Goal: Information Seeking & Learning: Learn about a topic

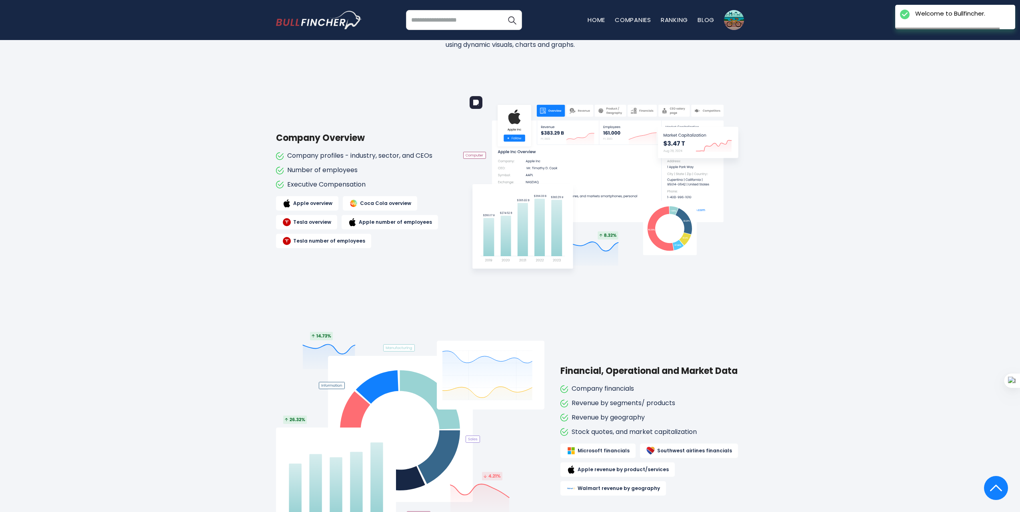
scroll to position [400, 0]
click at [295, 94] on div "Company Overview Company profiles - industry, sector, and CEOs Number of employ…" at bounding box center [510, 190] width 468 height 200
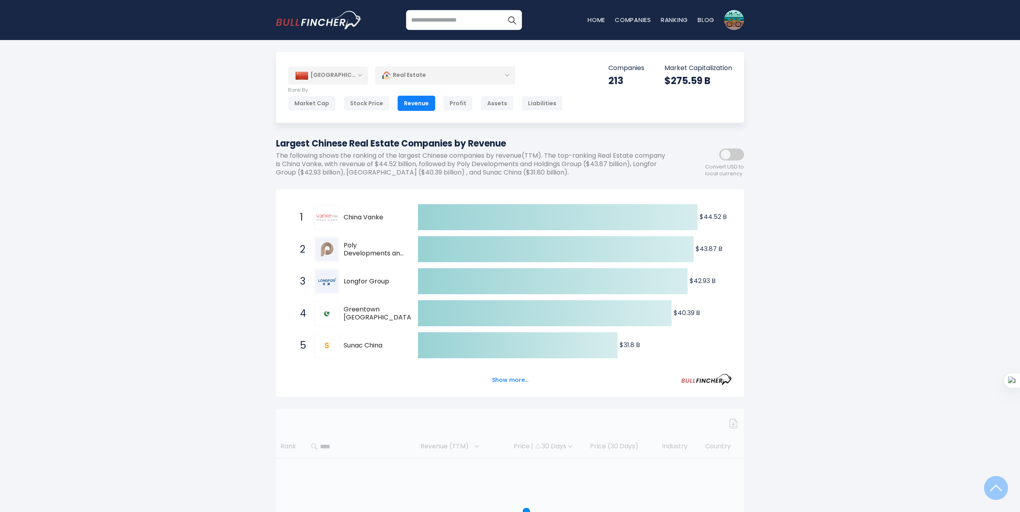
scroll to position [240, 0]
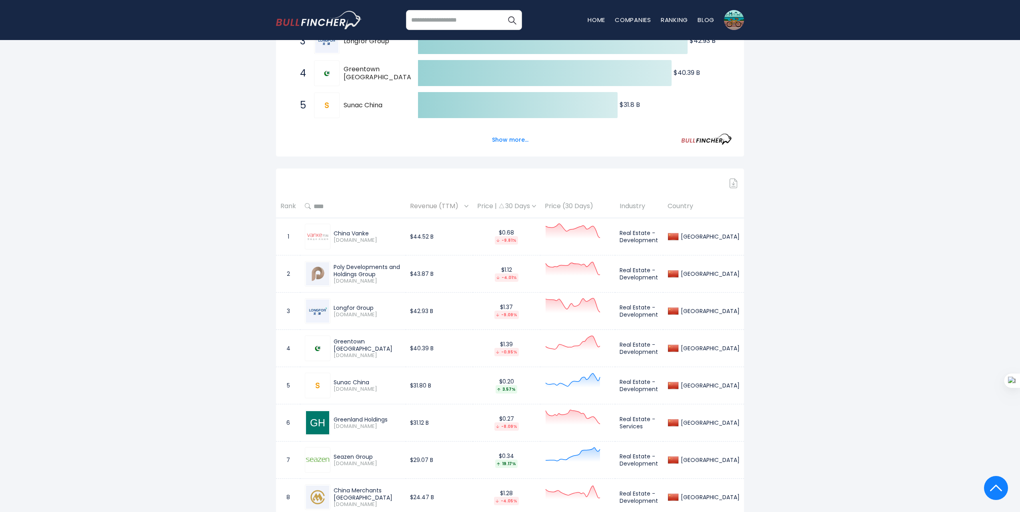
click at [734, 180] on img at bounding box center [734, 183] width 8 height 10
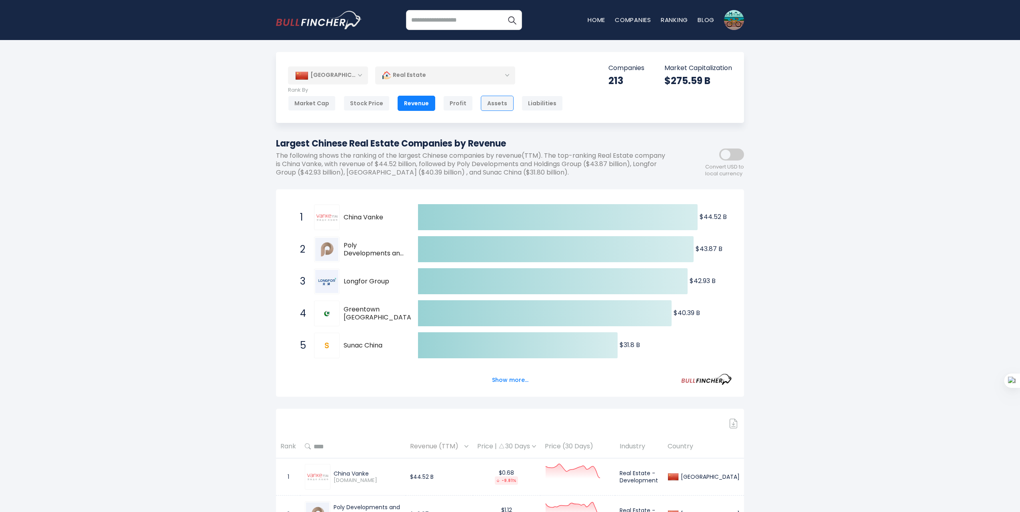
click at [494, 102] on div "Assets" at bounding box center [497, 103] width 33 height 15
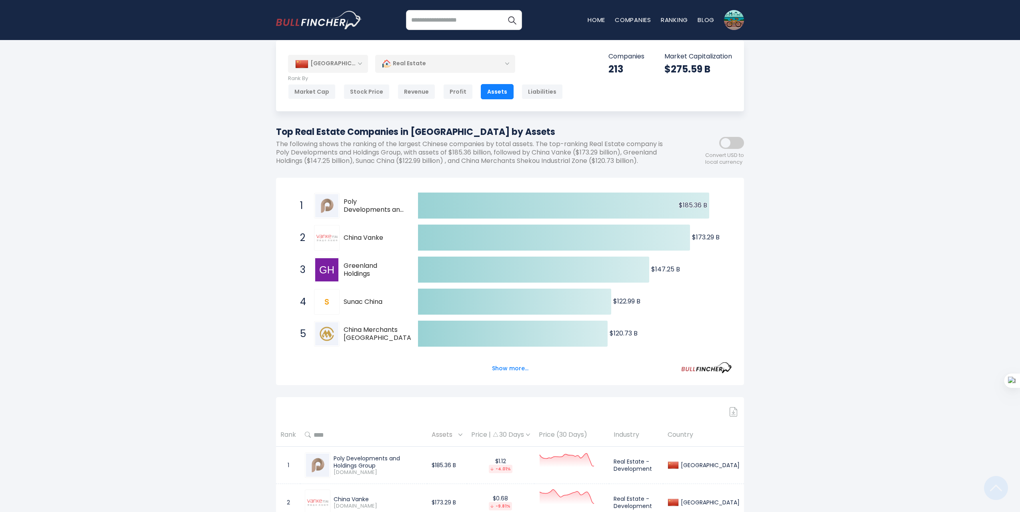
scroll to position [332, 0]
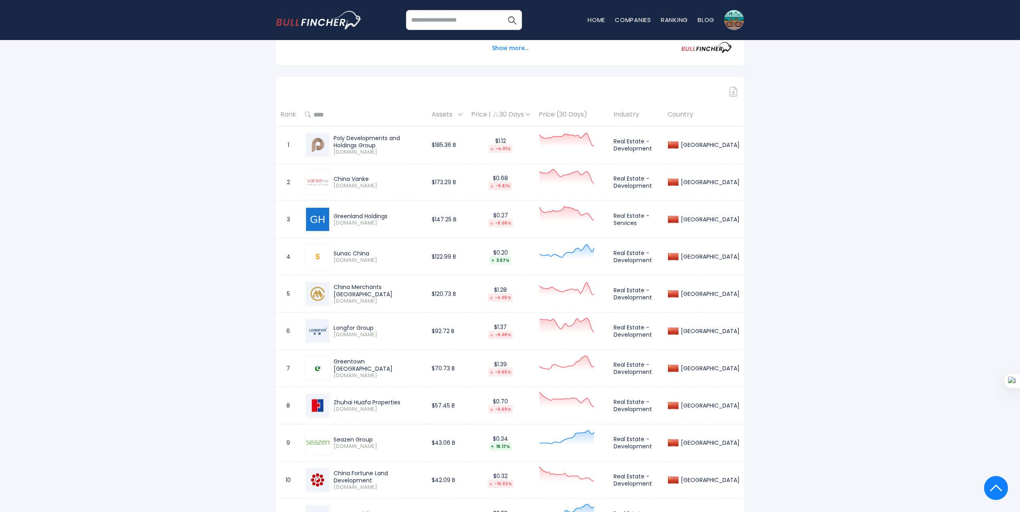
click at [732, 90] on img at bounding box center [734, 92] width 8 height 10
click at [405, 140] on div "Poly Developments and Holdings Group" at bounding box center [378, 141] width 89 height 14
click at [351, 149] on span "600048.SS" at bounding box center [378, 152] width 89 height 7
click at [660, 143] on td "Real Estate - Development" at bounding box center [636, 144] width 54 height 37
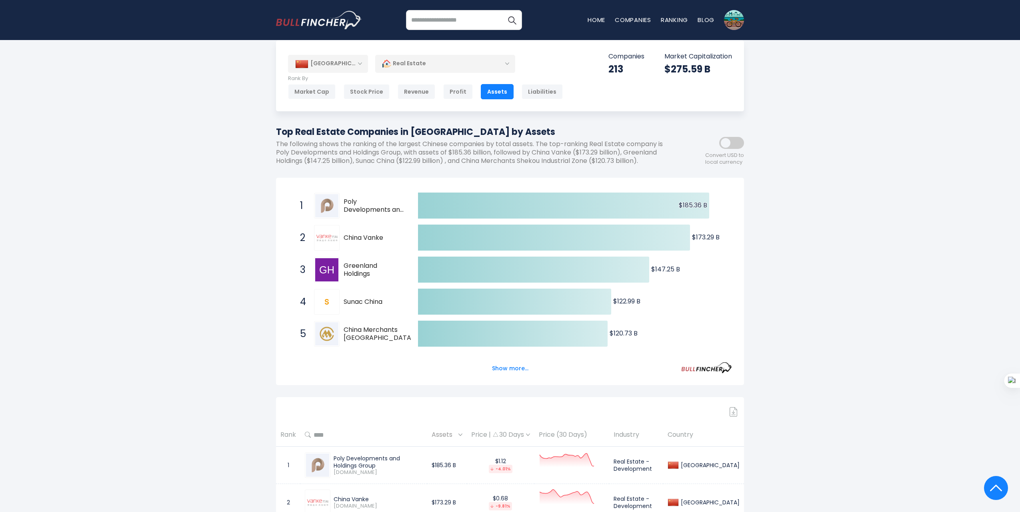
scroll to position [0, 0]
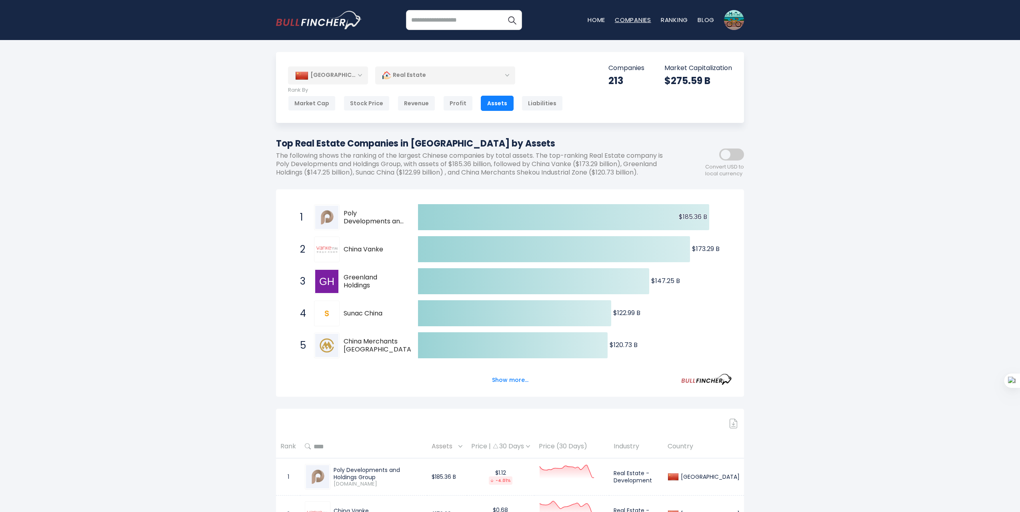
click at [631, 19] on link "Companies" at bounding box center [633, 20] width 36 height 8
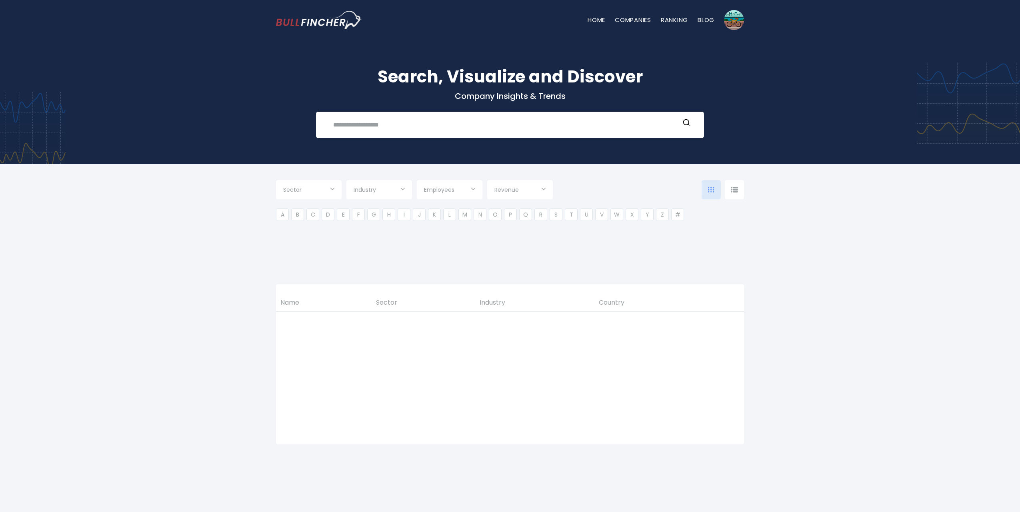
type input "***"
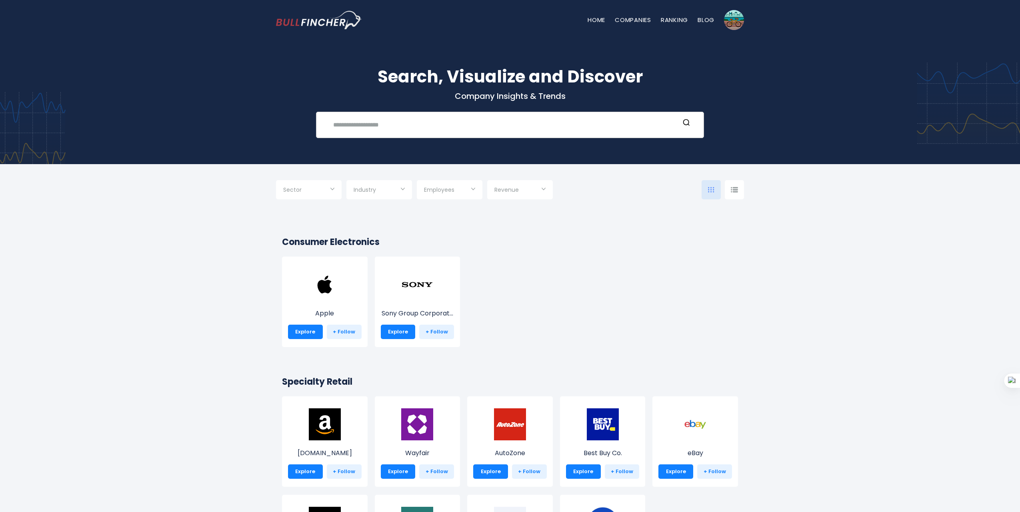
click at [441, 122] on input "text" at bounding box center [503, 124] width 351 height 15
type input "*"
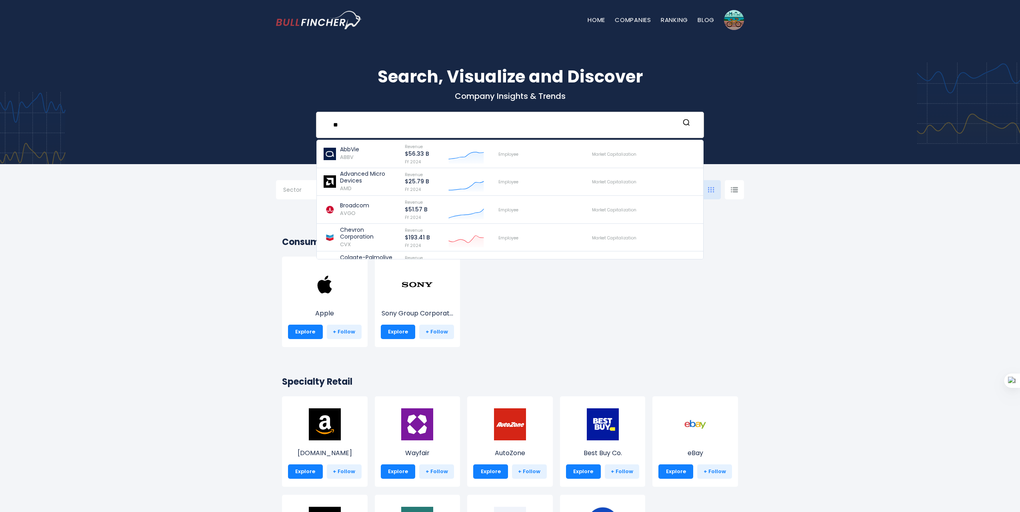
type input "*"
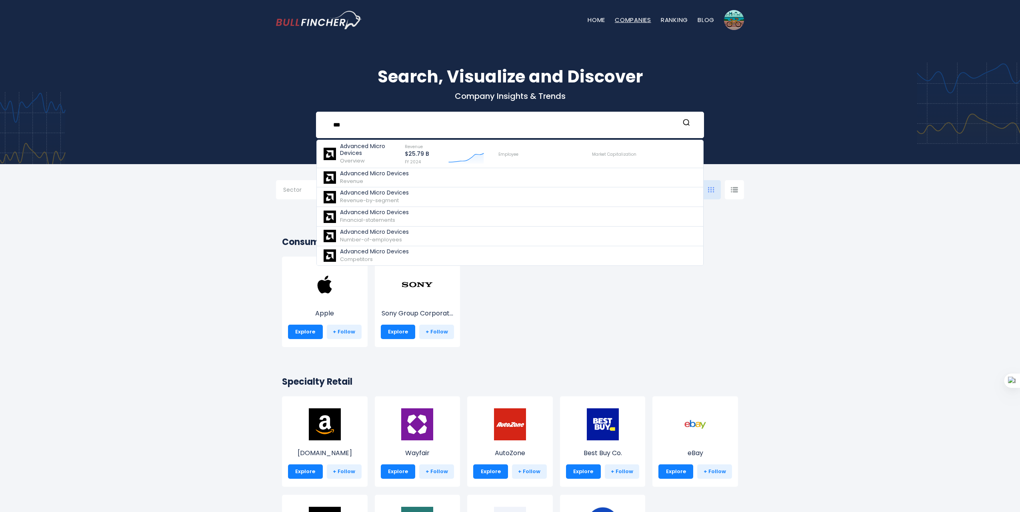
type input "***"
click at [639, 21] on link "Companies" at bounding box center [633, 20] width 36 height 8
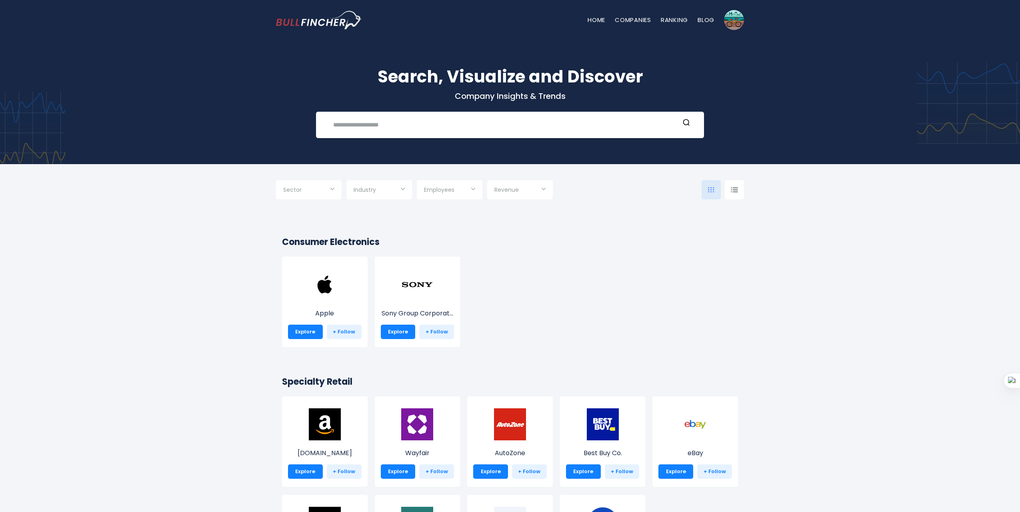
click at [318, 193] on input "Selection" at bounding box center [308, 190] width 51 height 14
